Goal: Transaction & Acquisition: Purchase product/service

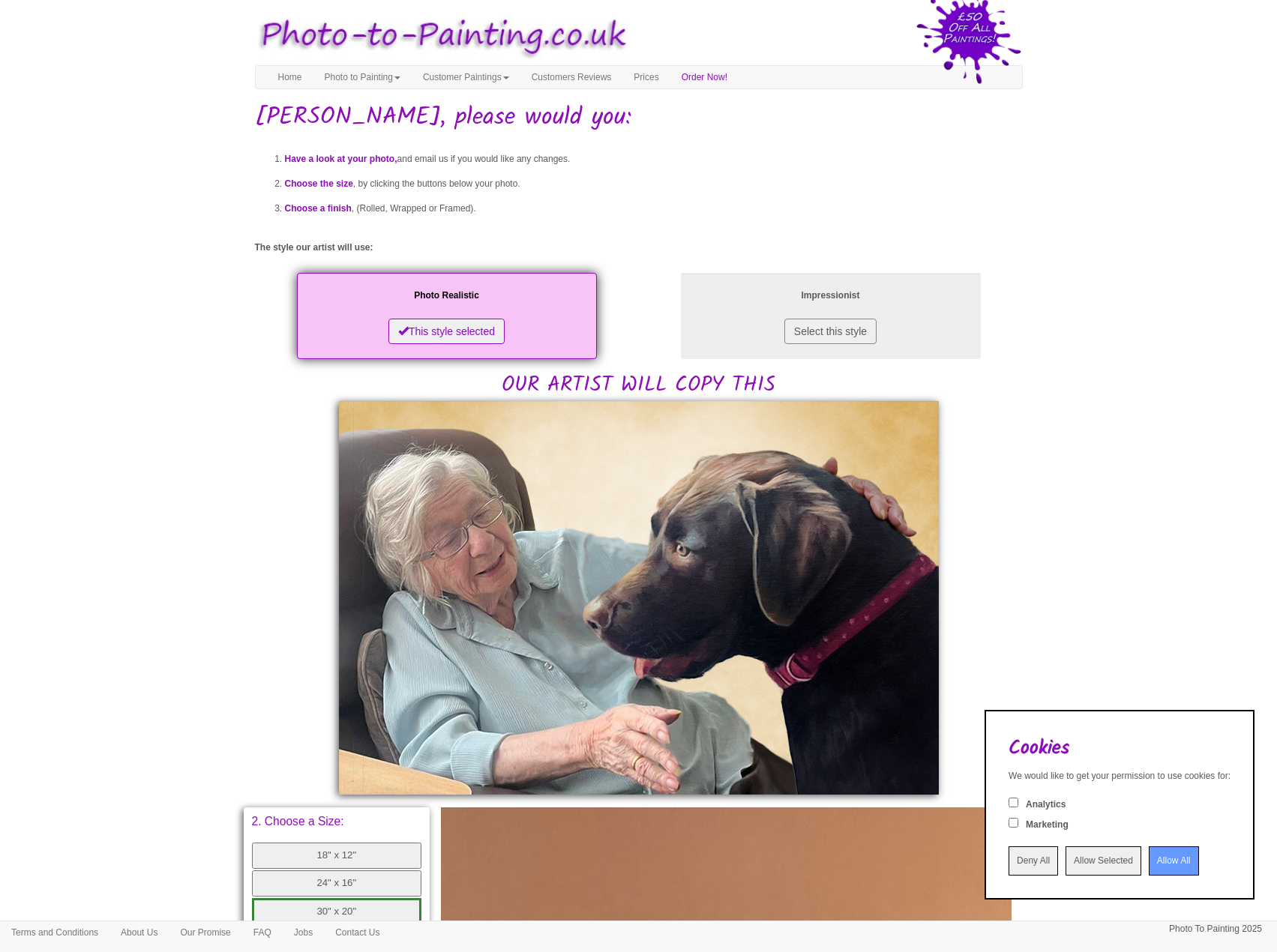
click at [1167, 867] on input "Allow All" at bounding box center [1173, 861] width 50 height 29
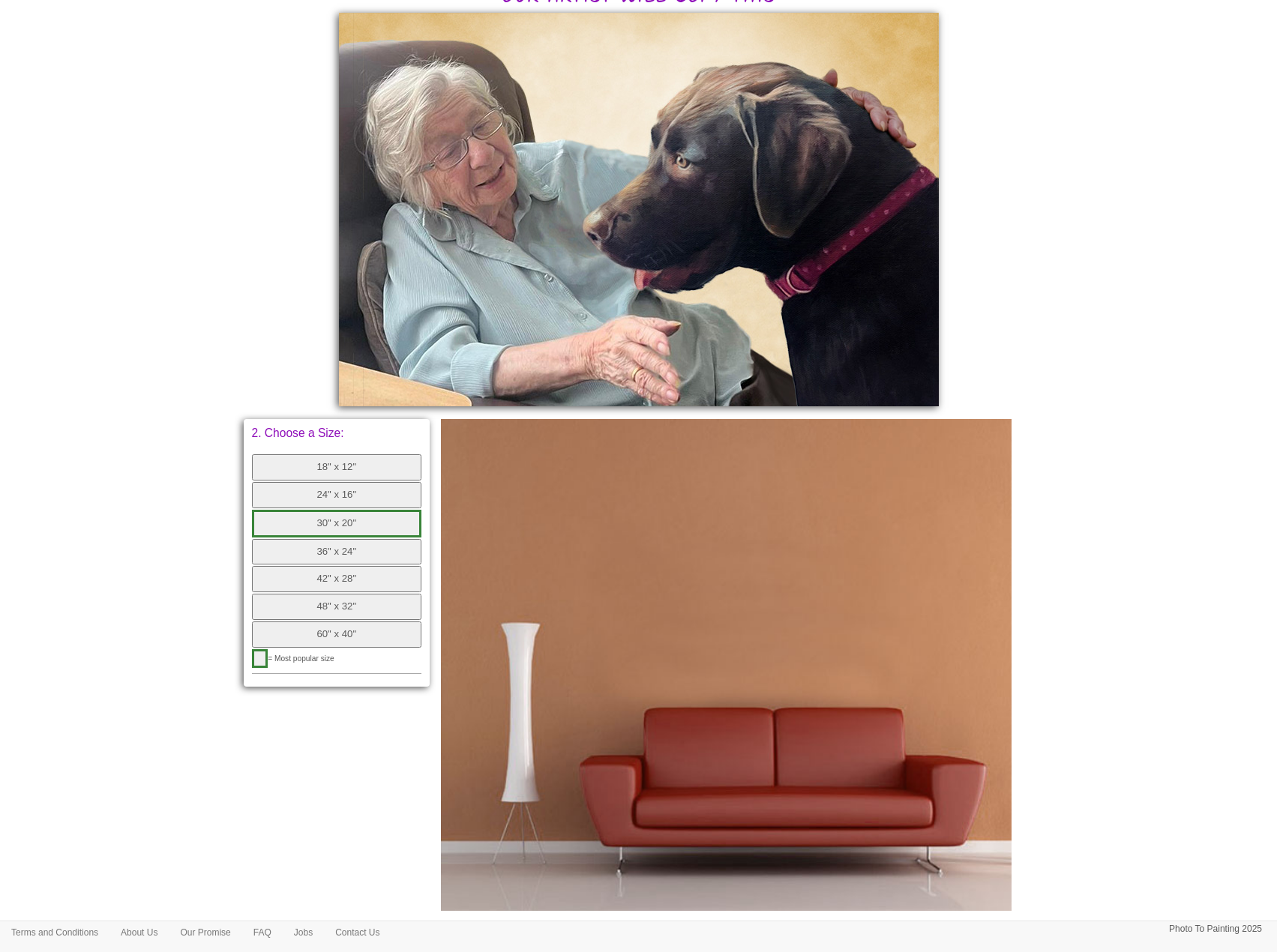
scroll to position [449, 0]
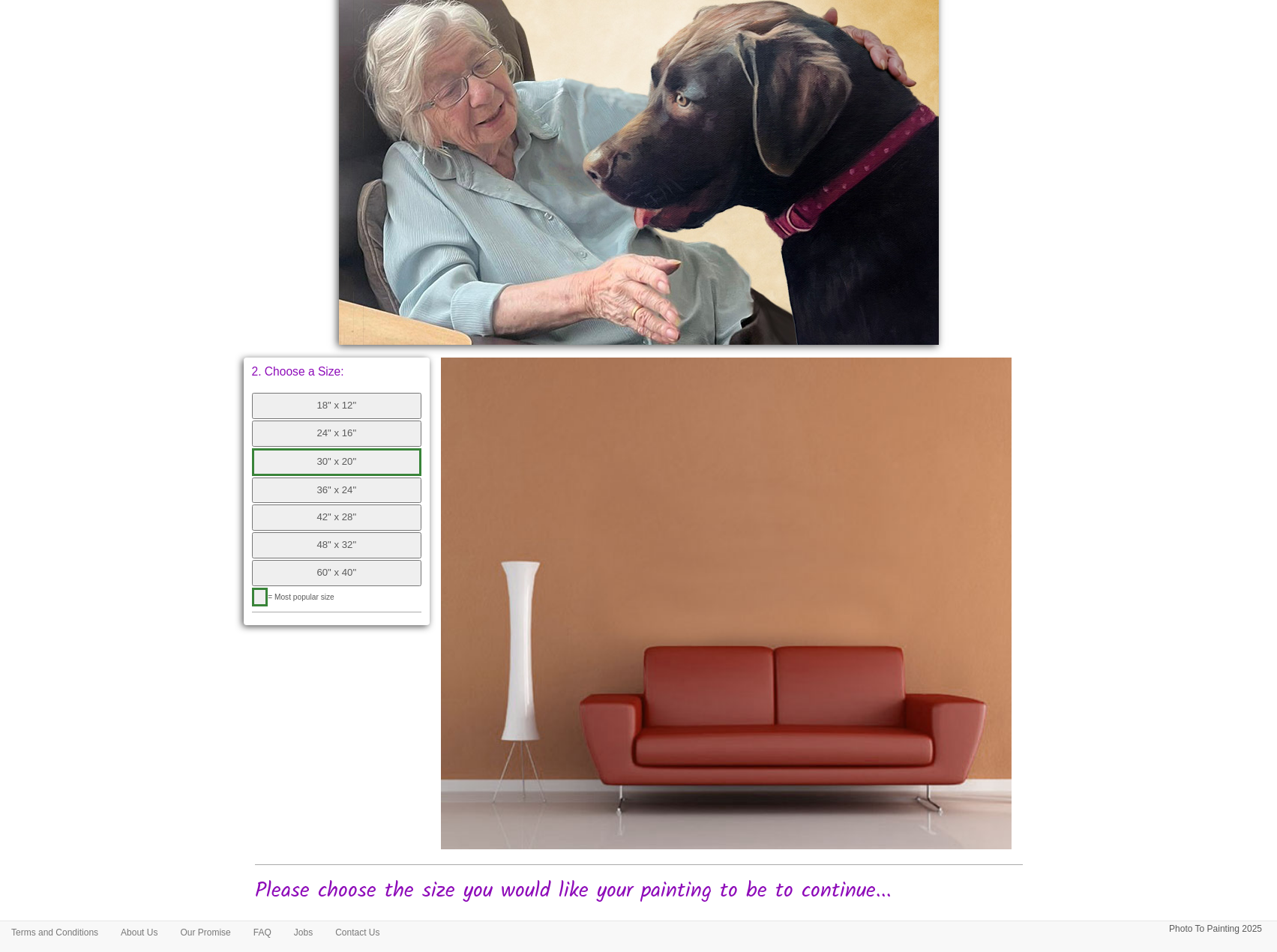
click at [314, 400] on button "18" x 12"" at bounding box center [338, 405] width 171 height 27
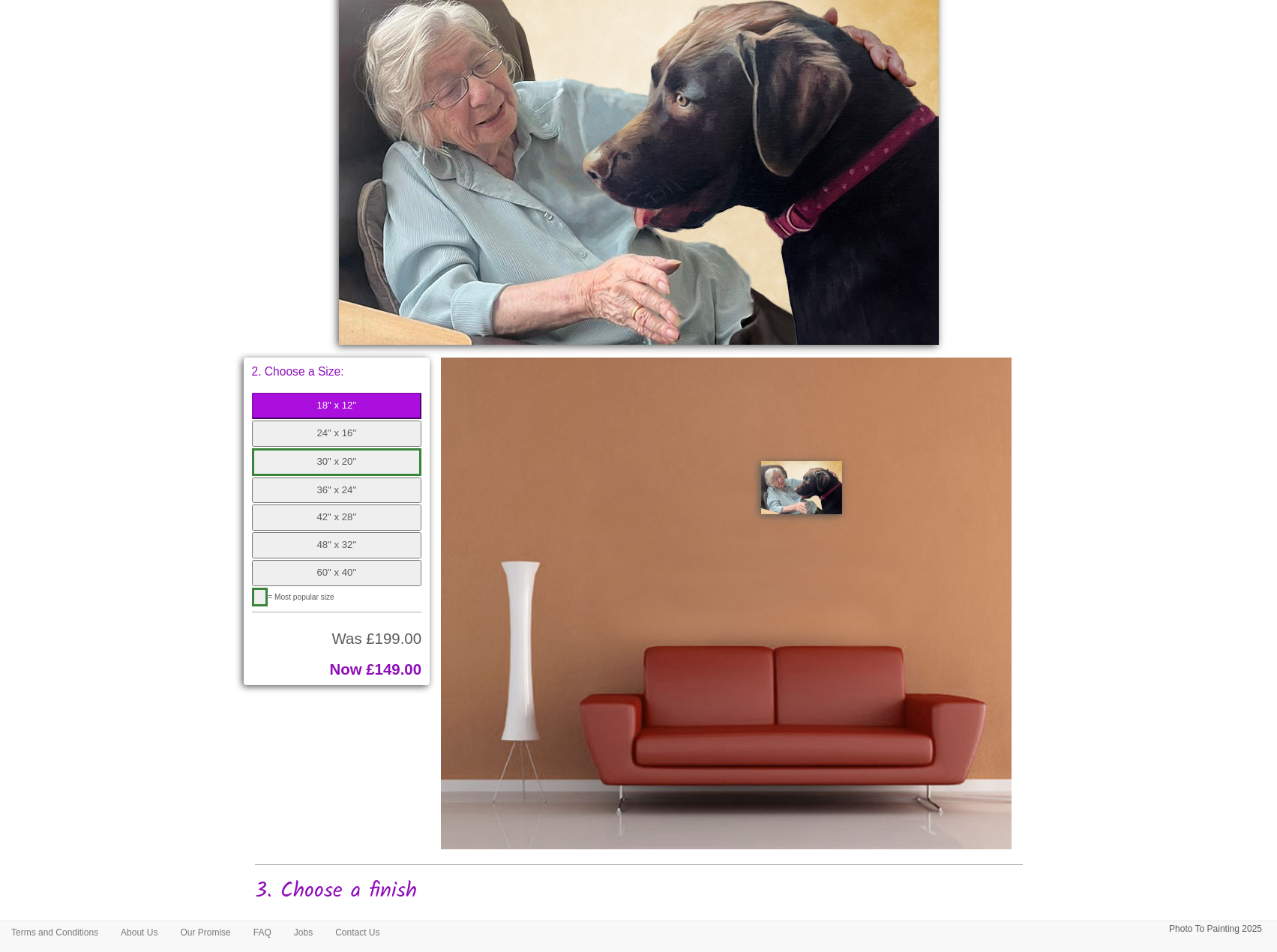
click at [322, 437] on button "24" x 16"" at bounding box center [338, 433] width 171 height 27
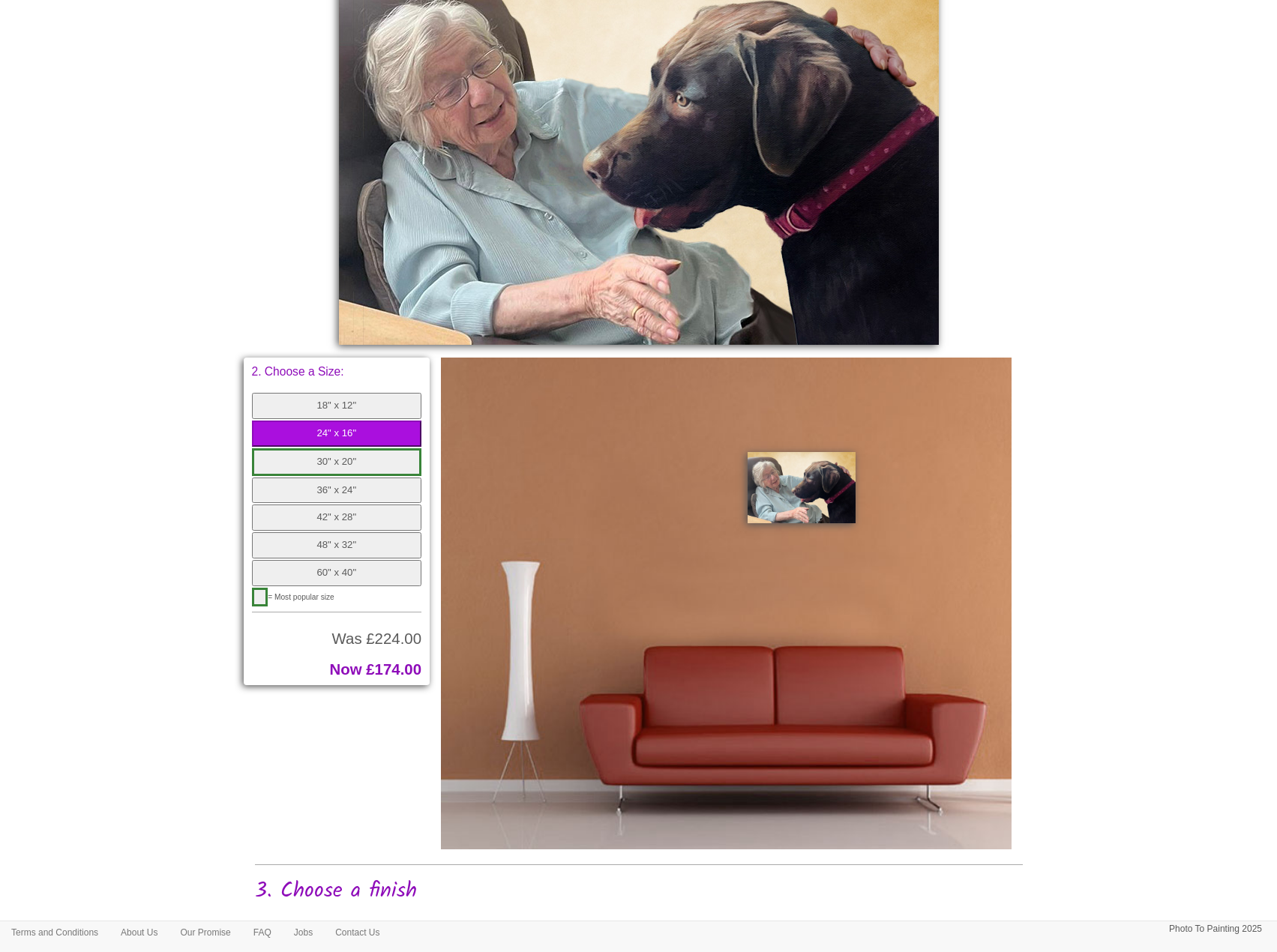
click at [330, 404] on button "18" x 12"" at bounding box center [338, 405] width 171 height 27
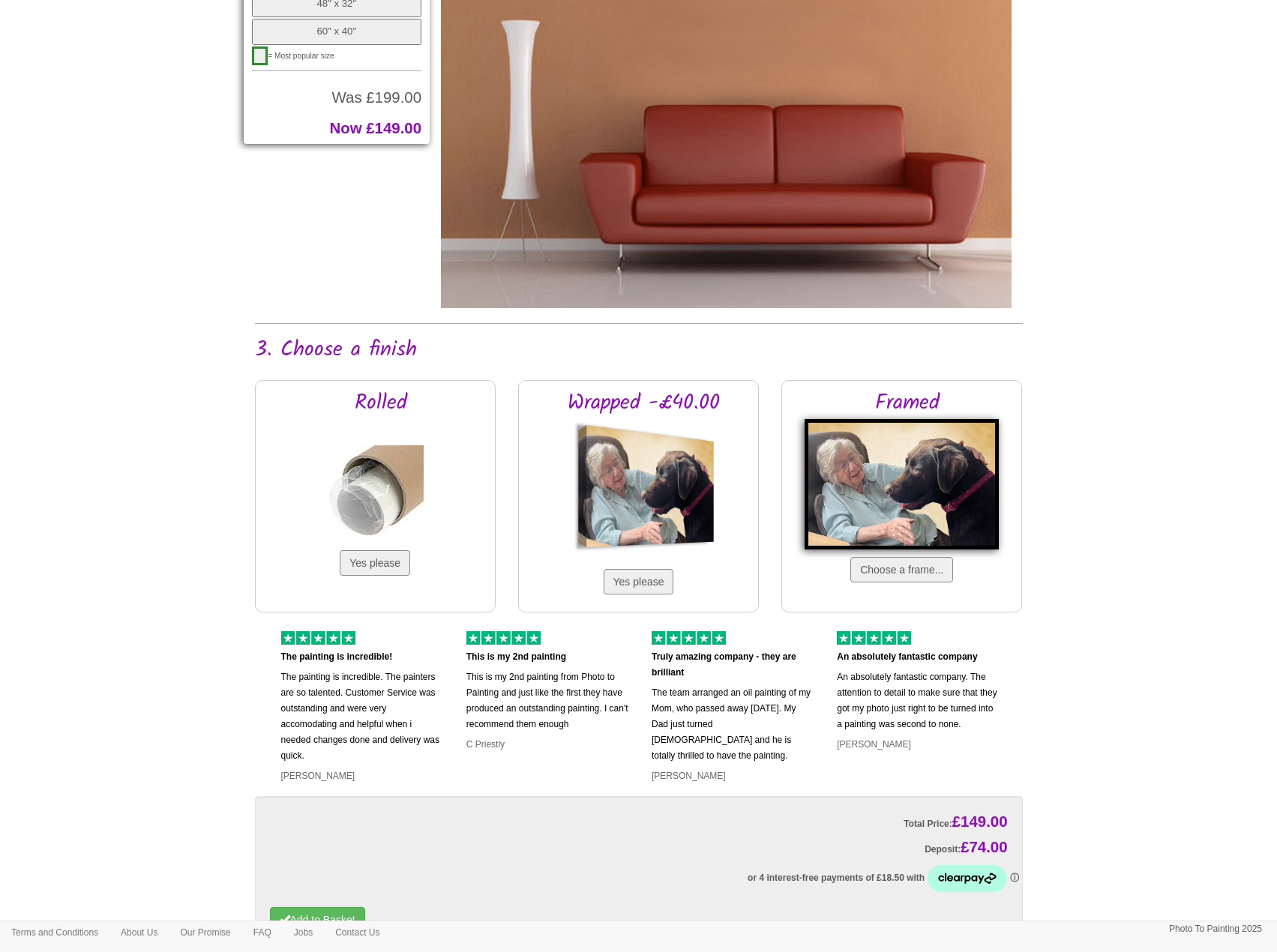
scroll to position [1124, 0]
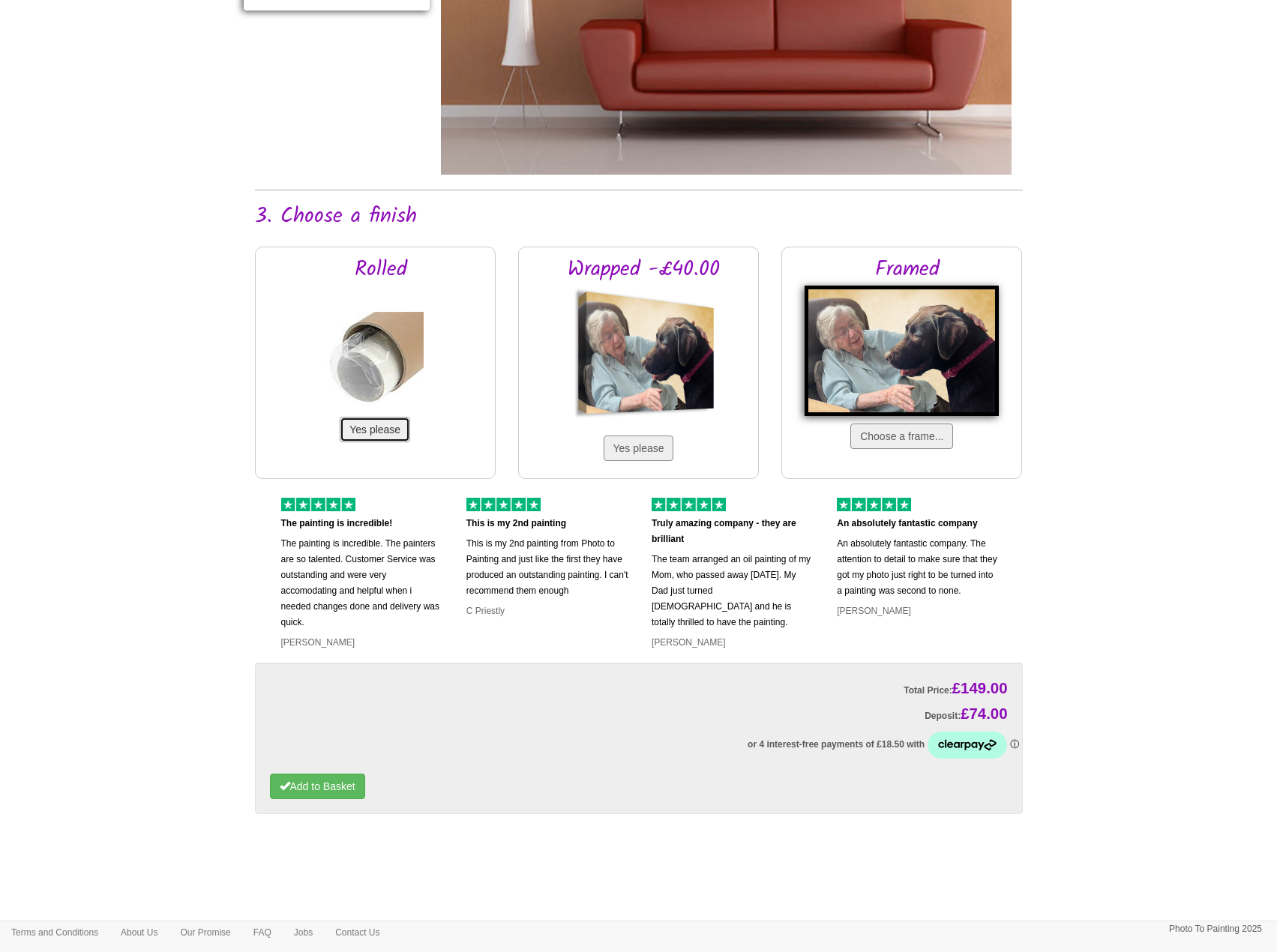
click at [387, 428] on button "Yes please" at bounding box center [374, 429] width 71 height 26
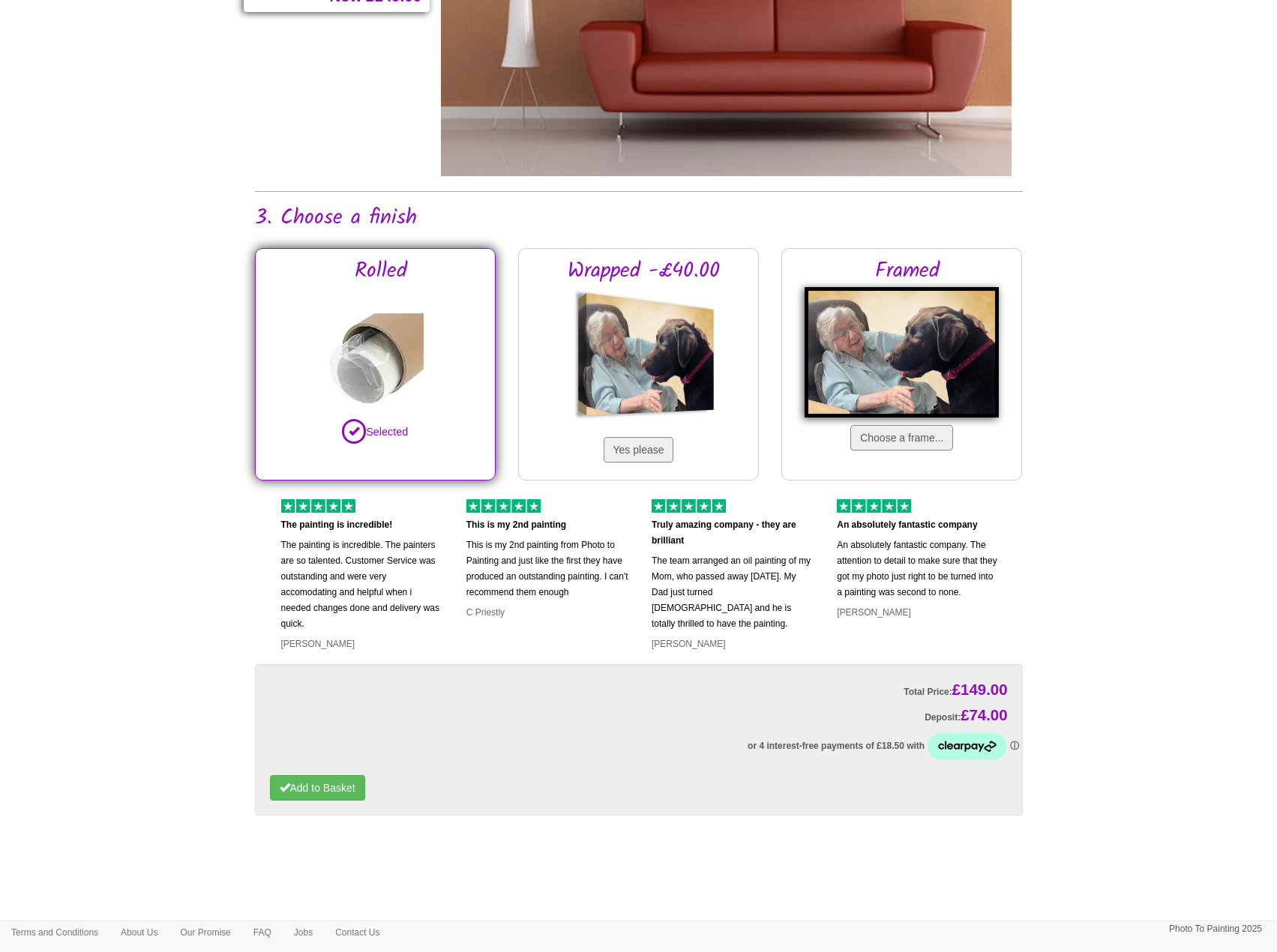
scroll to position [1125, 0]
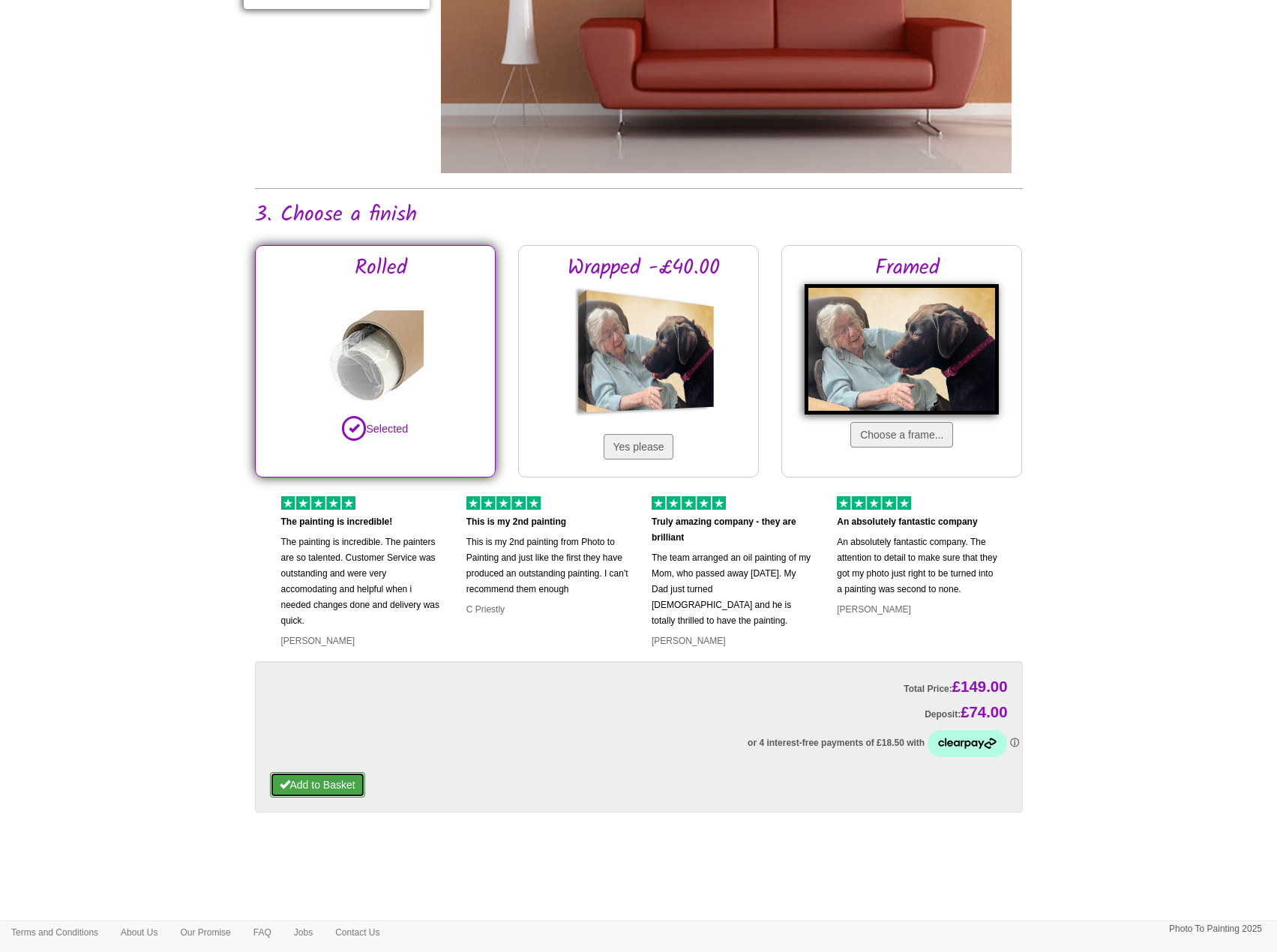
click at [332, 791] on button "Add to Basket" at bounding box center [317, 785] width 95 height 26
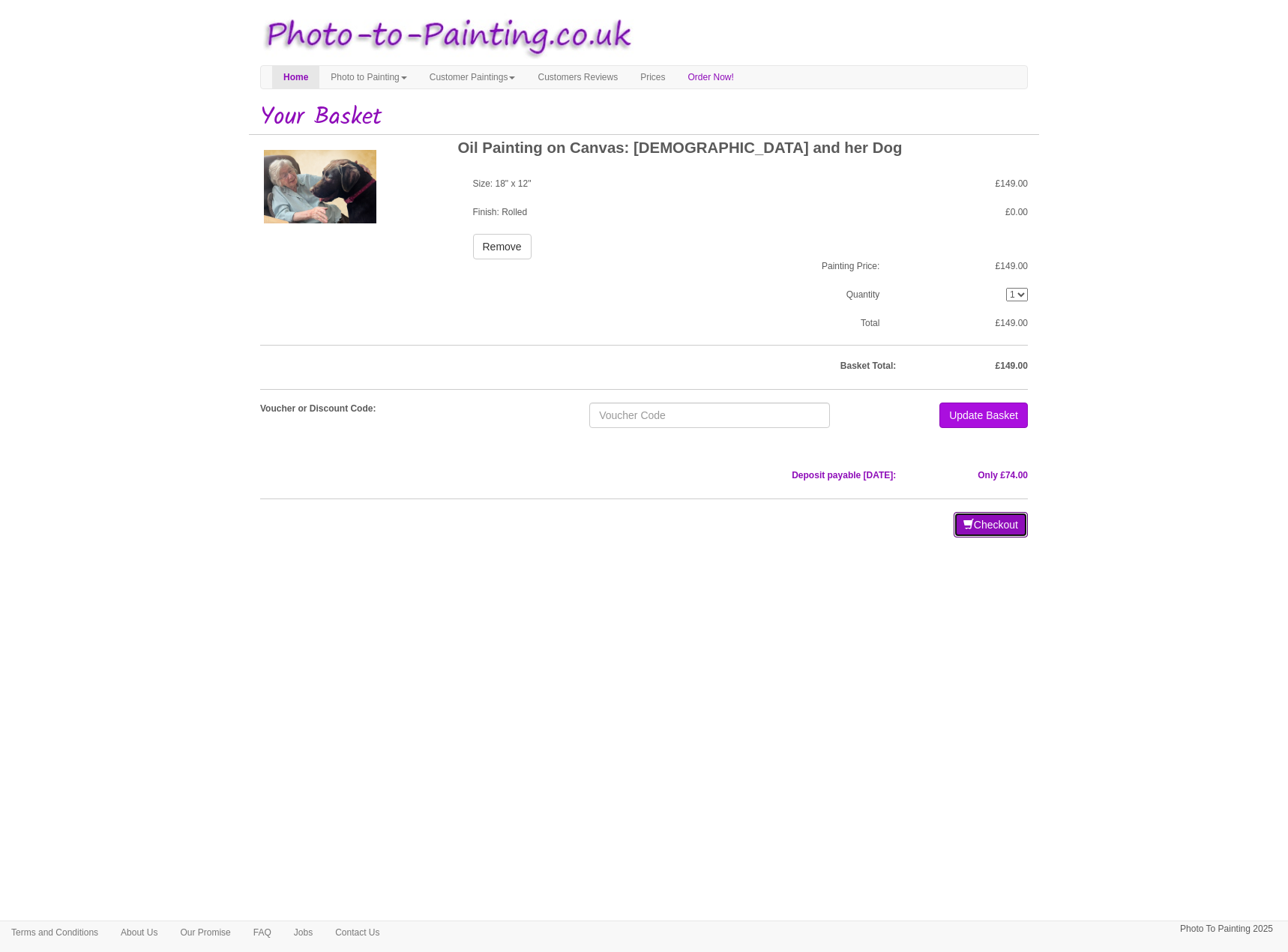
click at [978, 519] on button "Checkout" at bounding box center [990, 525] width 74 height 26
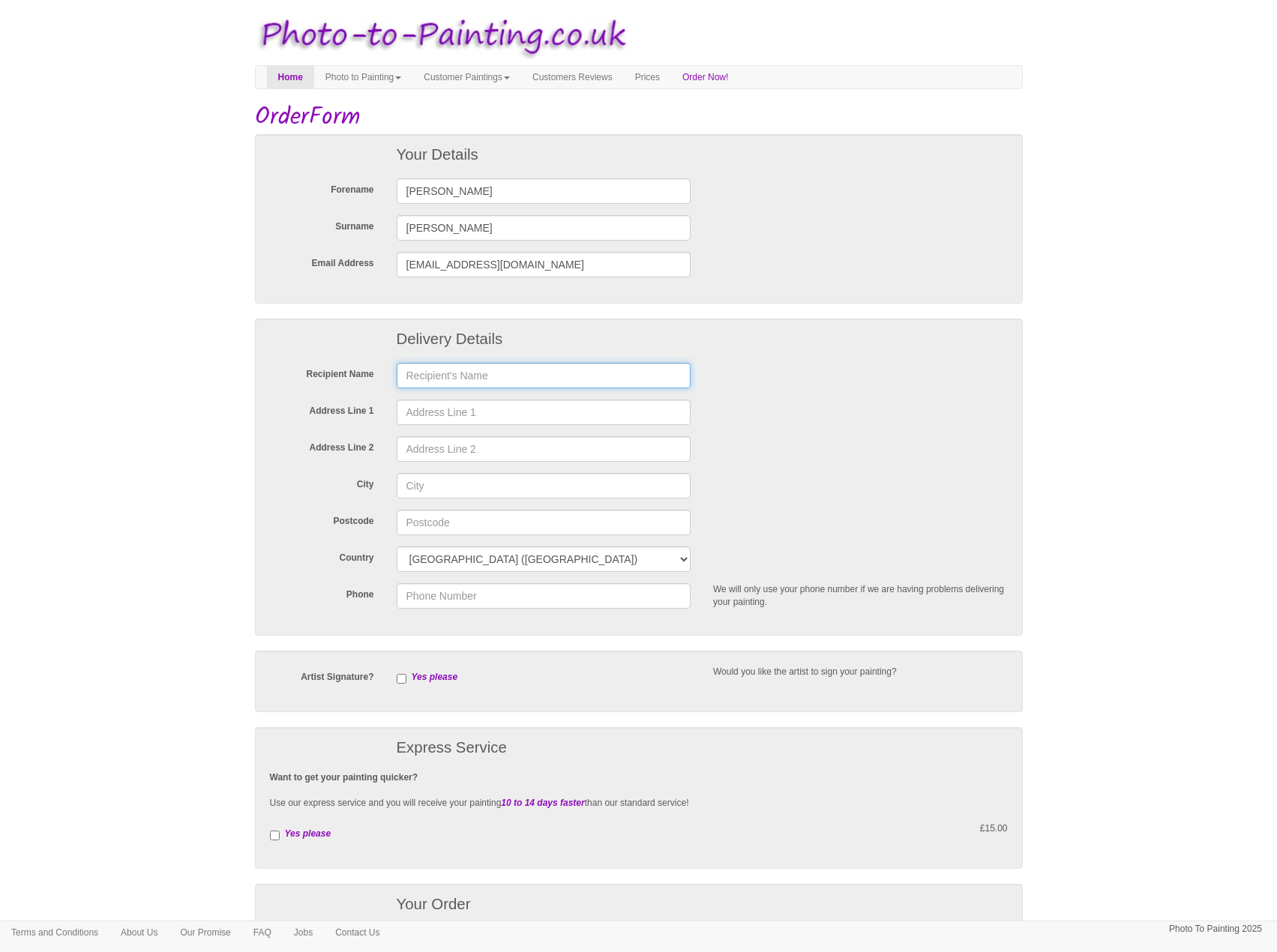
click at [481, 373] on input "text" at bounding box center [543, 376] width 294 height 26
type input "liz Gardner"
type input "10 Rectory Road"
type input "Burnham"
type input "Ta8 2BY"
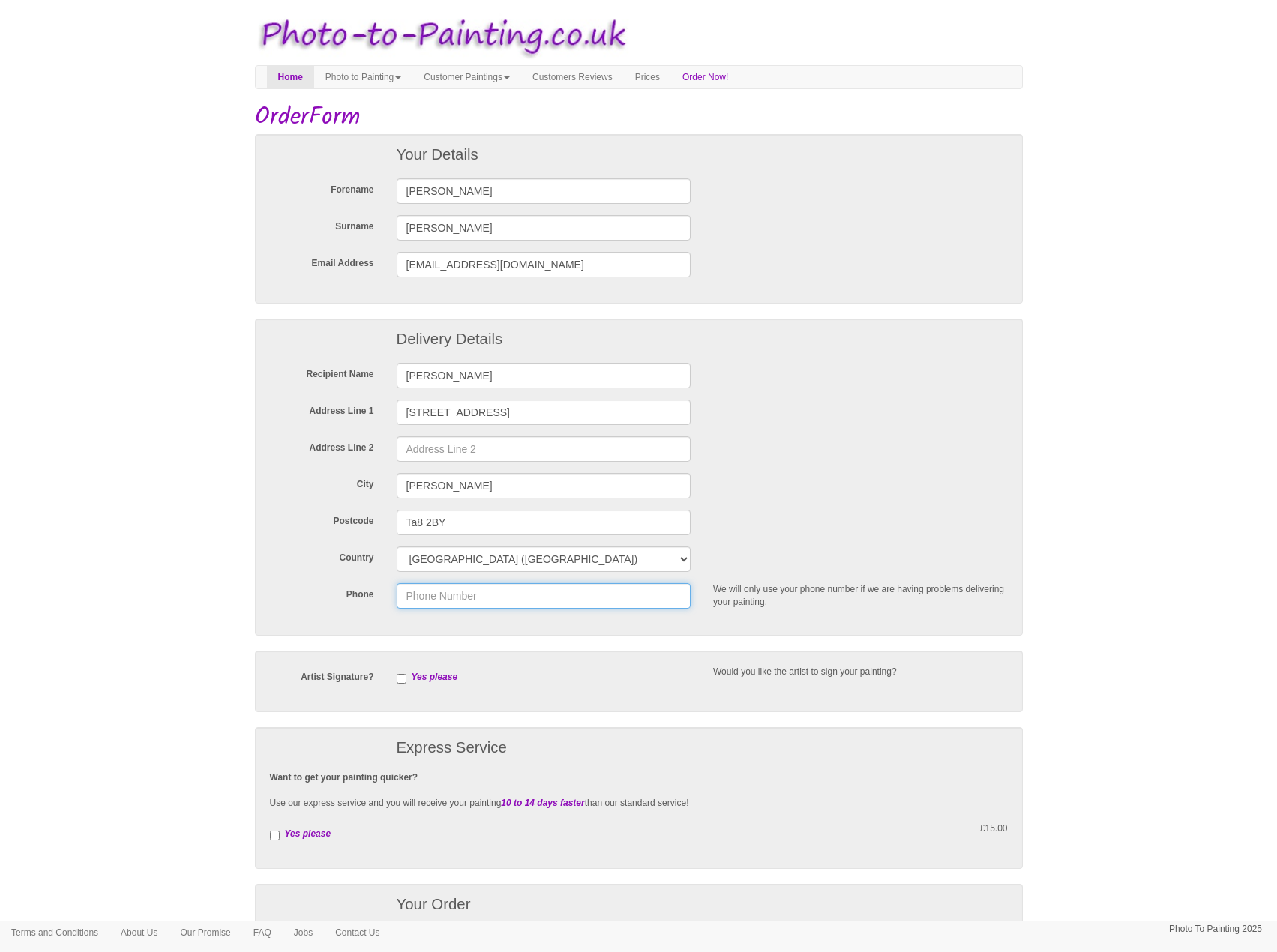
type input "07931835517"
drag, startPoint x: 516, startPoint y: 412, endPoint x: 252, endPoint y: 392, distance: 264.8
click at [252, 392] on body "Toggle navigation Menu Home Photo to Painting Photo to Painting Introduction Ho…" at bounding box center [638, 683] width 1277 height 1352
type input "Central somerset physiotherapy, Office 10"
click at [499, 442] on input "Address Line 2" at bounding box center [543, 449] width 294 height 26
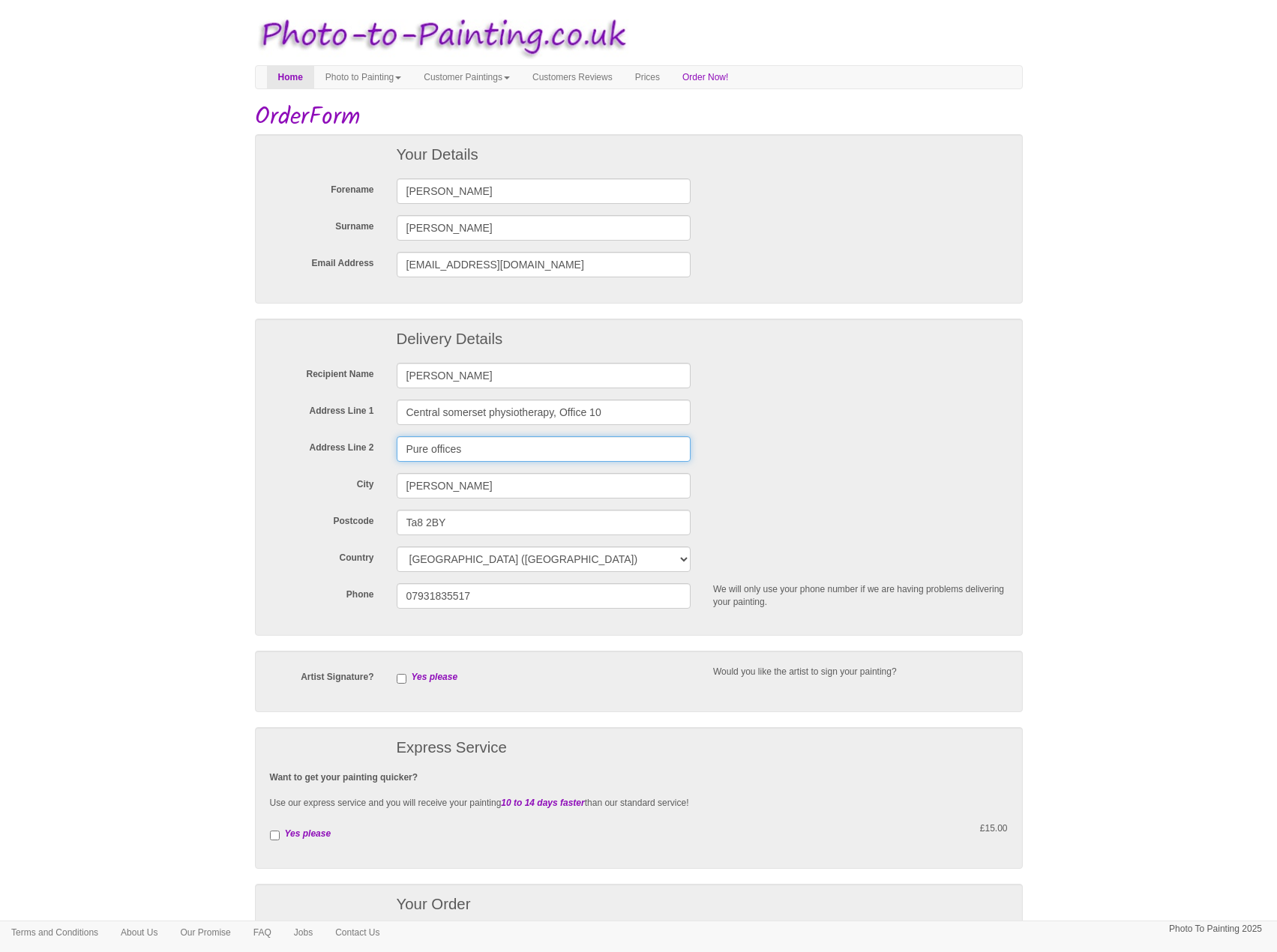
type input "Pure offices"
drag, startPoint x: 479, startPoint y: 518, endPoint x: 192, endPoint y: 517, distance: 287.0
click at [192, 517] on body "Toggle navigation Menu Home Photo to Painting Photo to Painting Introduction Ho…" at bounding box center [638, 683] width 1277 height 1352
type input "BS22 7SB"
drag, startPoint x: 476, startPoint y: 485, endPoint x: 250, endPoint y: 487, distance: 226.0
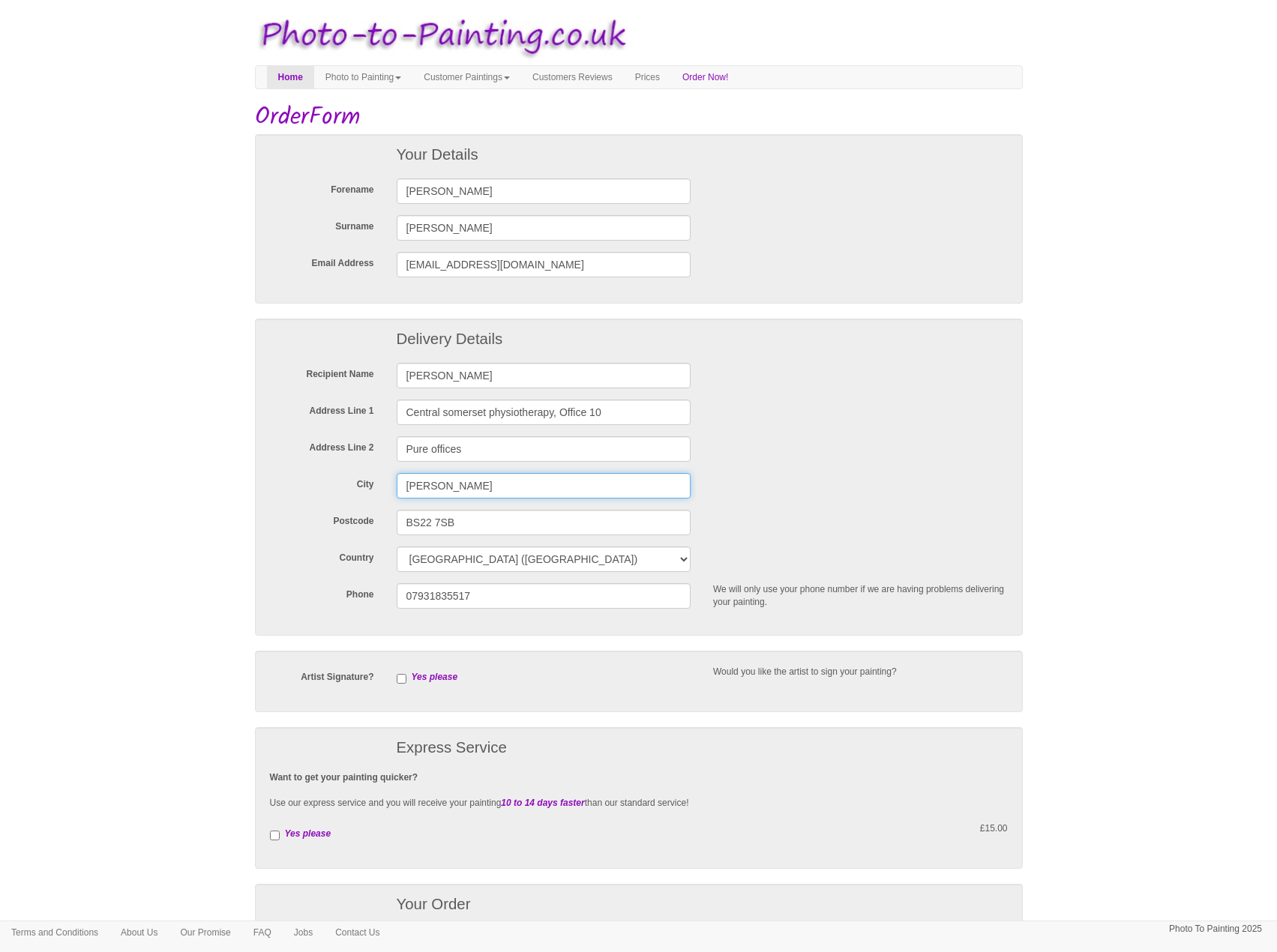
click at [250, 487] on body "Toggle navigation Menu Home Photo to Painting Photo to Painting Introduction Ho…" at bounding box center [638, 683] width 1277 height 1352
type input "Worle"
click at [480, 447] on input "Pure offices" at bounding box center [543, 449] width 294 height 26
type input "Pure offices , Pastures Avenue"
click at [500, 592] on input "07931835517" at bounding box center [543, 596] width 294 height 26
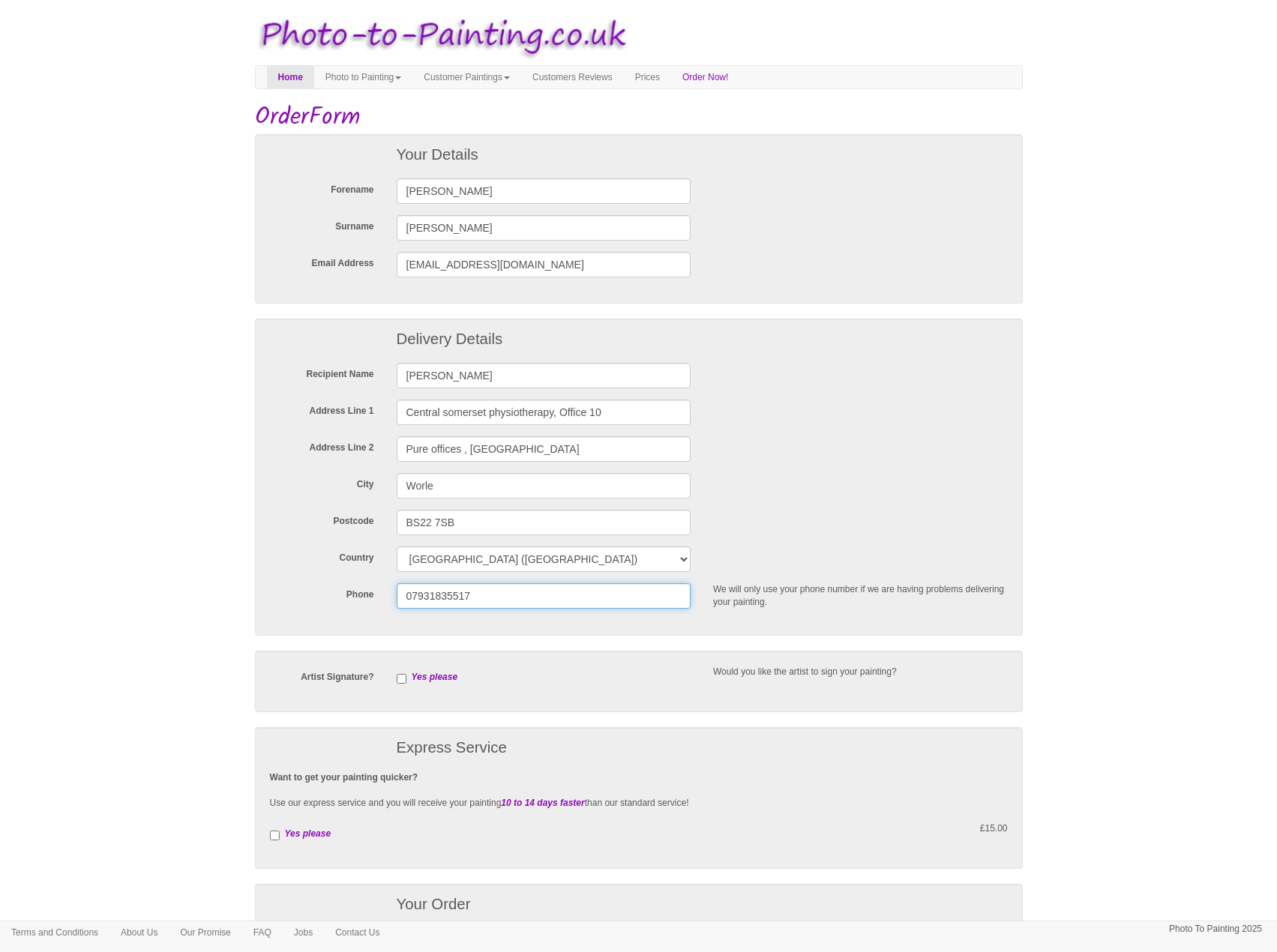
type input "07538831618"
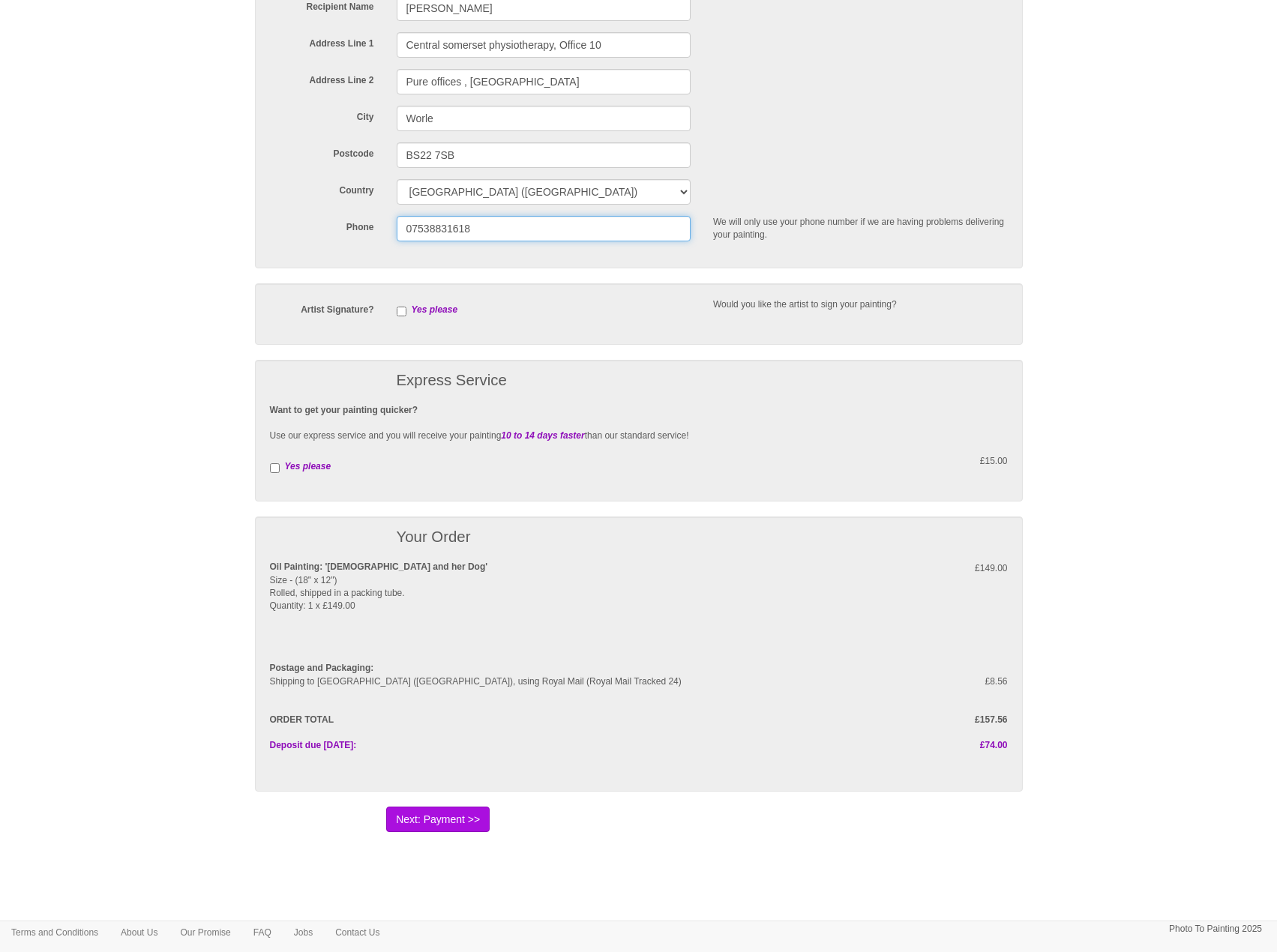
scroll to position [408, 0]
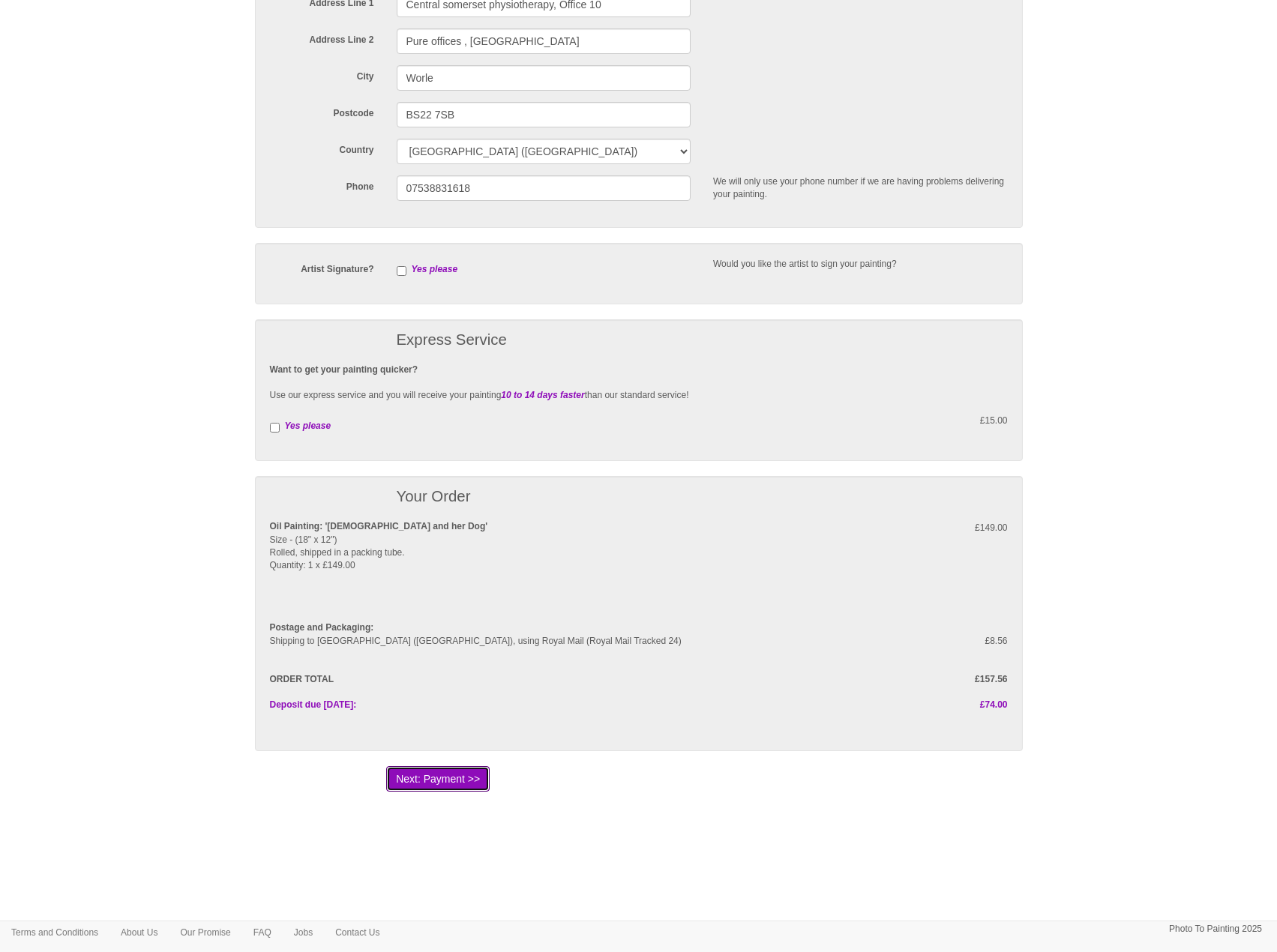
click at [435, 777] on button "Next: Payment >>" at bounding box center [438, 779] width 104 height 26
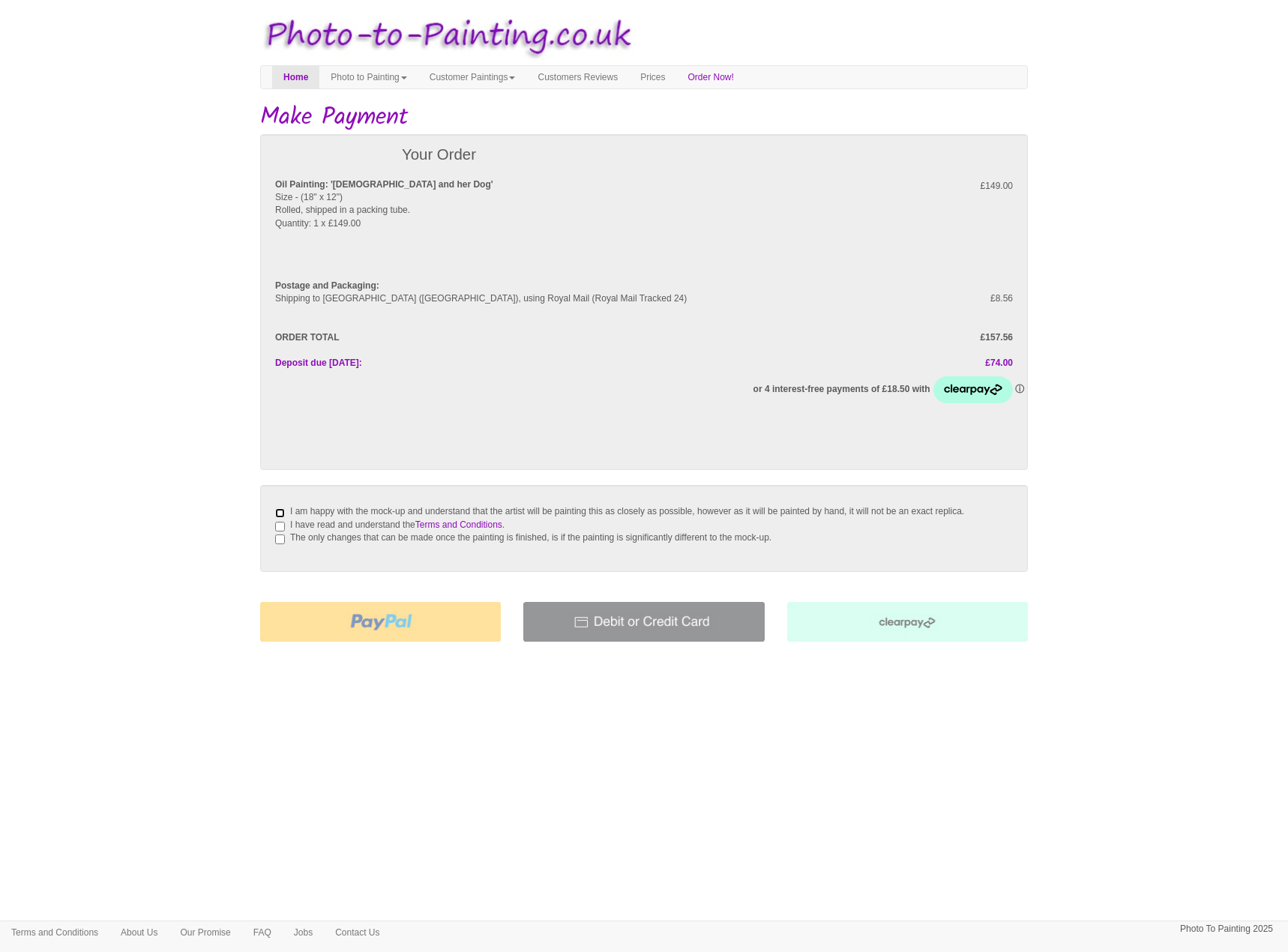
click at [281, 515] on input "I am happy with the mock-up and understand that the artist will be painting thi…" at bounding box center [280, 513] width 10 height 10
checkbox input "true"
click at [281, 531] on input "I have read and understand the Terms and Conditions ." at bounding box center [280, 526] width 10 height 10
checkbox input "true"
click at [283, 544] on input "The only changes that can be made once the painting is finished, is if the pain…" at bounding box center [280, 539] width 10 height 10
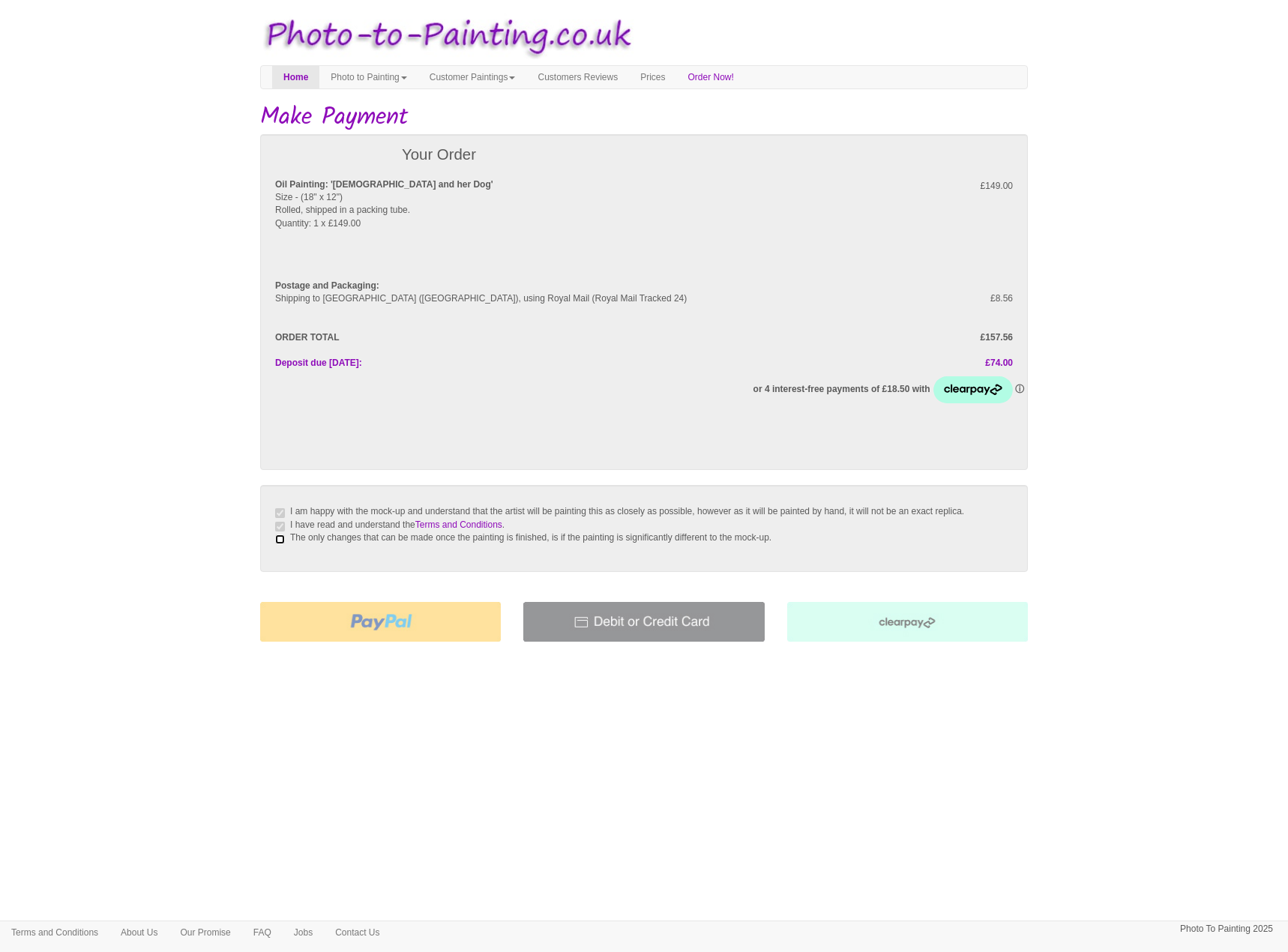
checkbox input "true"
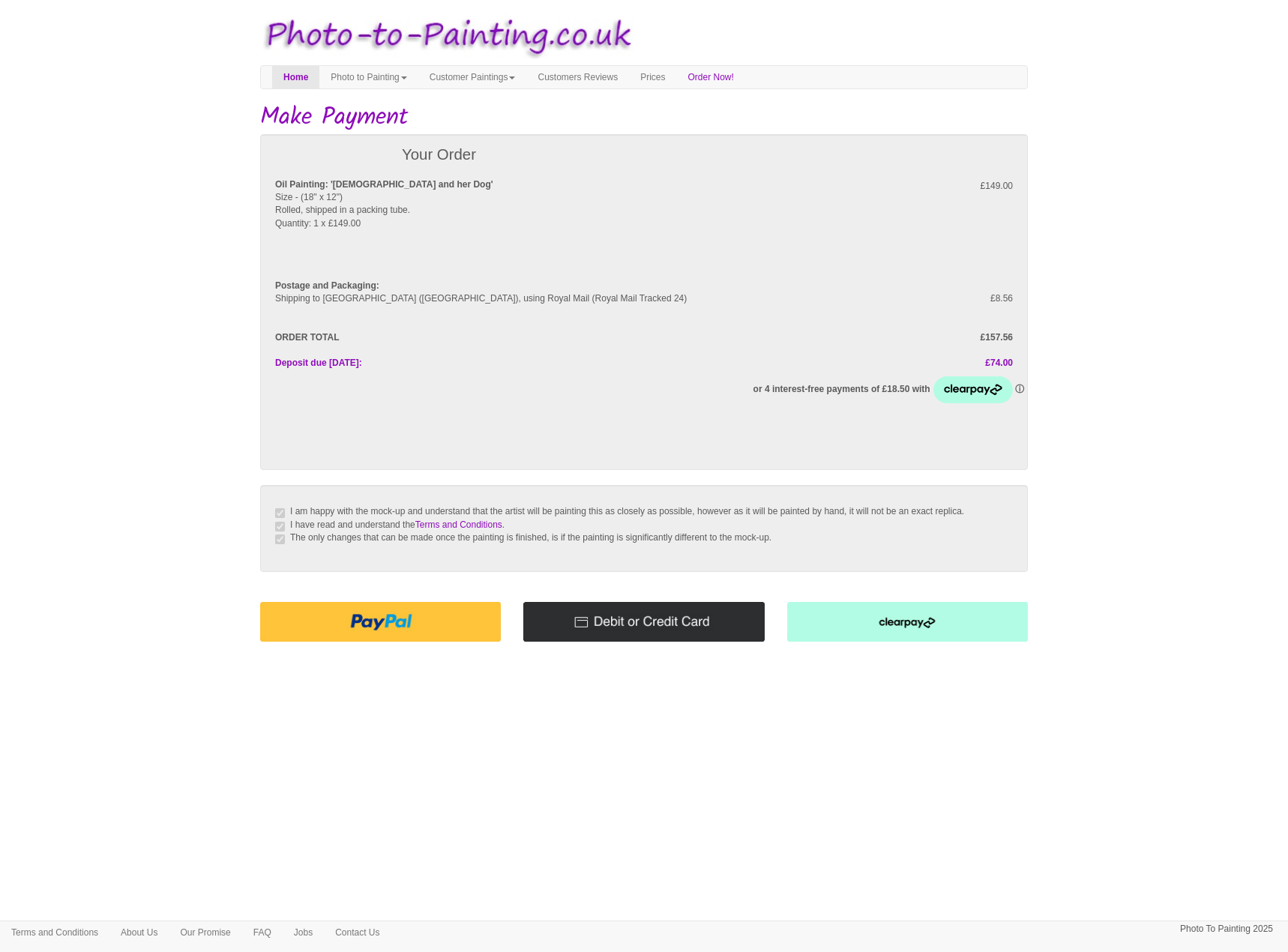
click at [430, 637] on img at bounding box center [381, 621] width 240 height 39
